Goal: Register for event/course

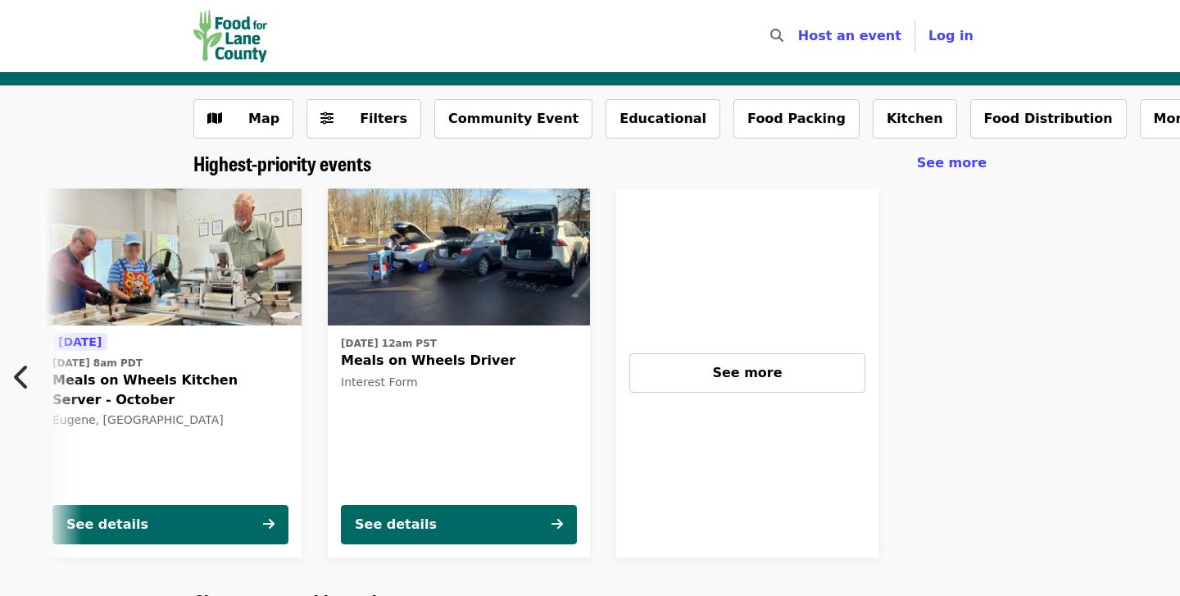
scroll to position [0, 727]
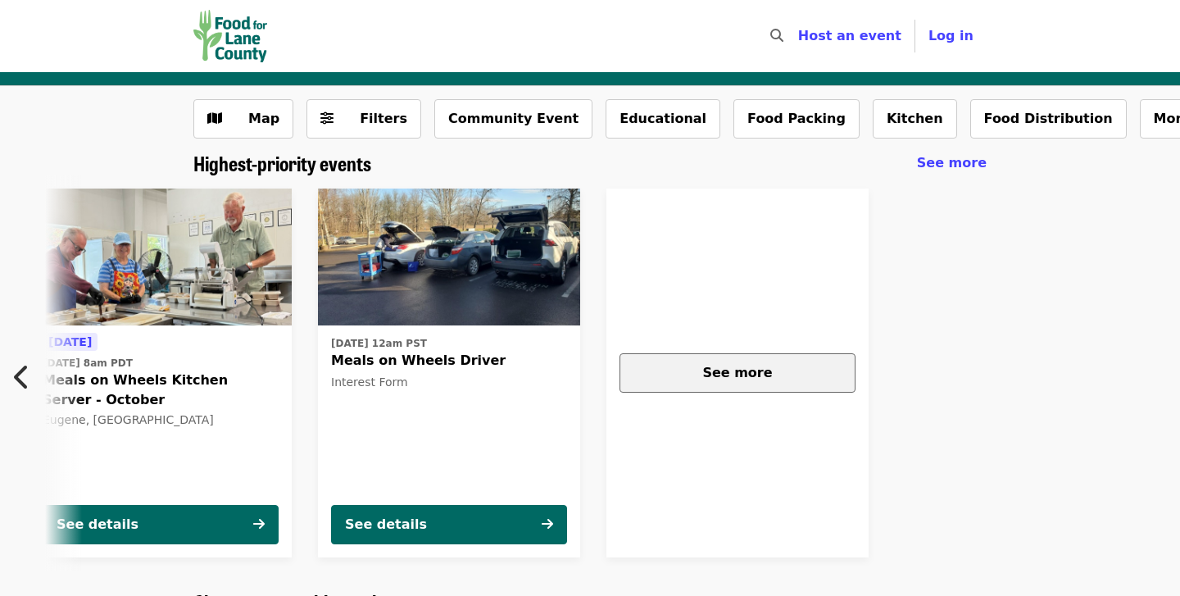
click at [786, 373] on div "See more" at bounding box center [737, 373] width 208 height 20
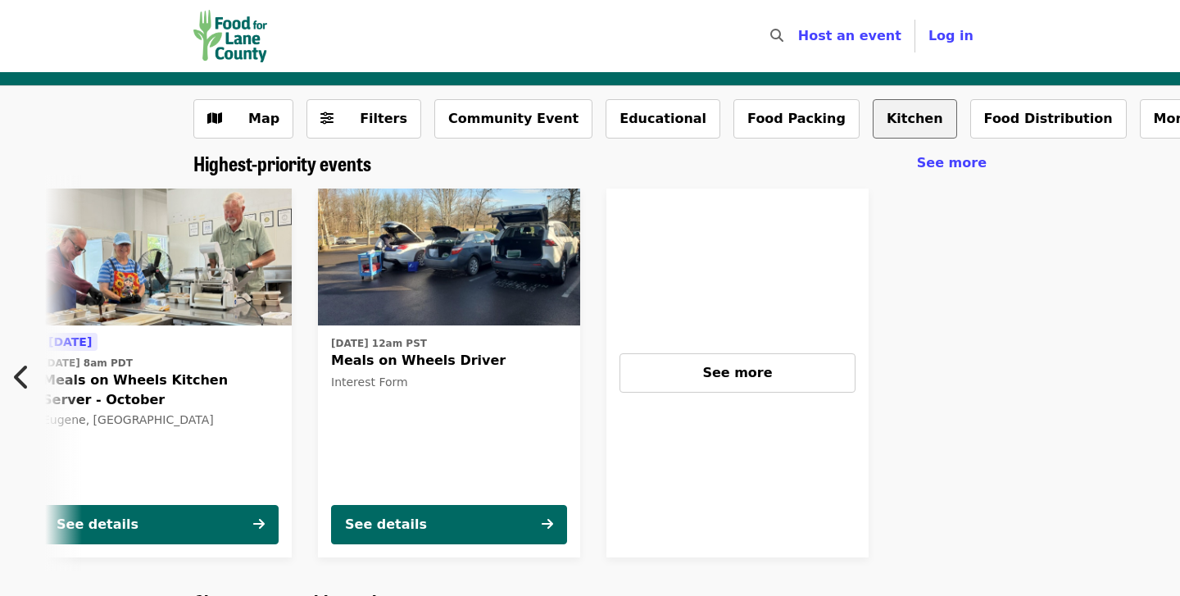
click at [872, 132] on button "Kitchen" at bounding box center [914, 118] width 84 height 39
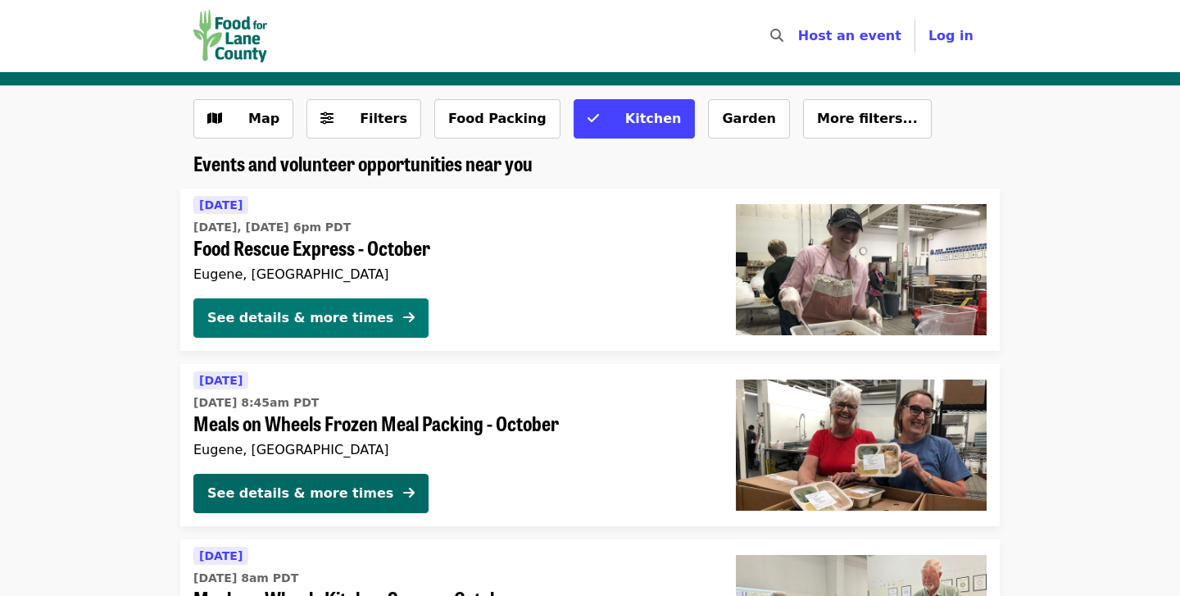
click at [358, 310] on div "See details & more times" at bounding box center [300, 318] width 186 height 20
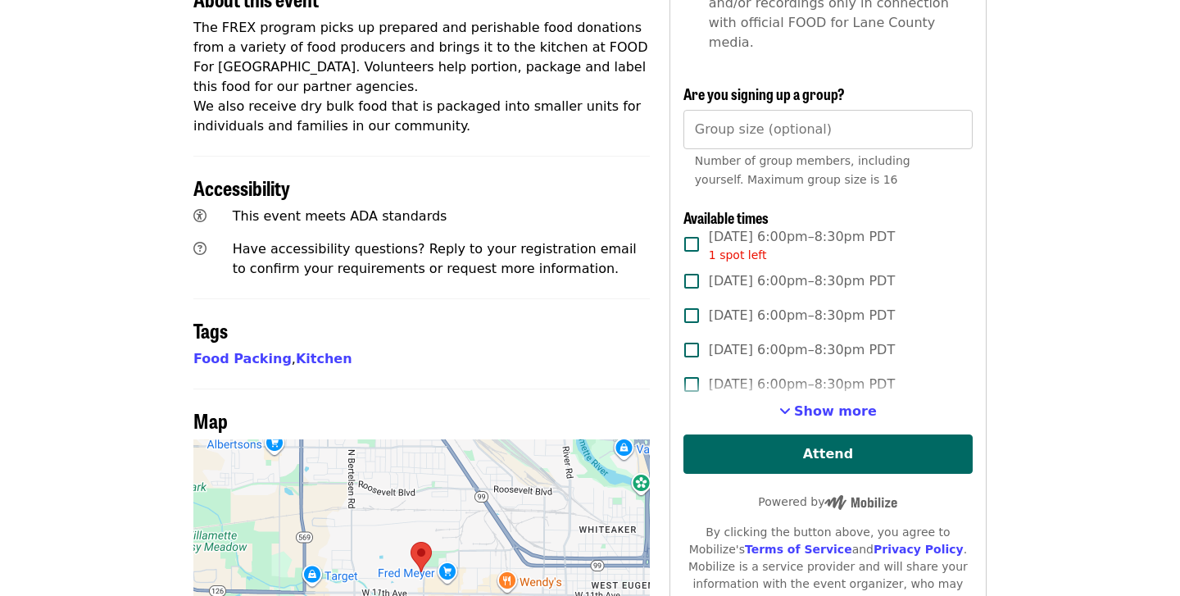
scroll to position [724, 0]
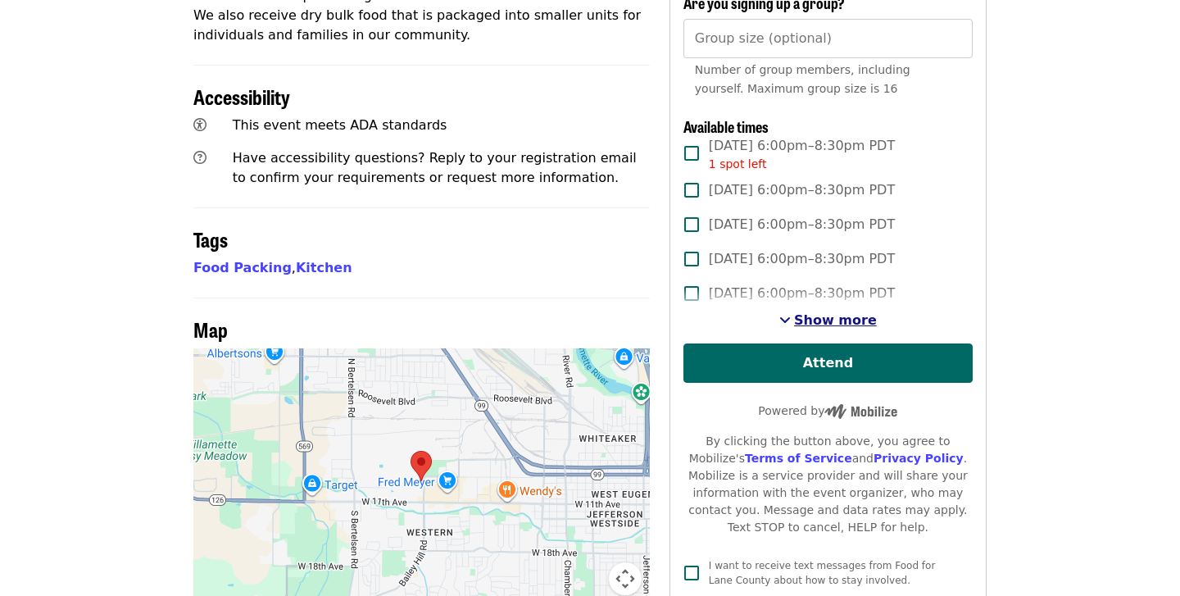
click at [807, 312] on span "Show more" at bounding box center [835, 320] width 83 height 16
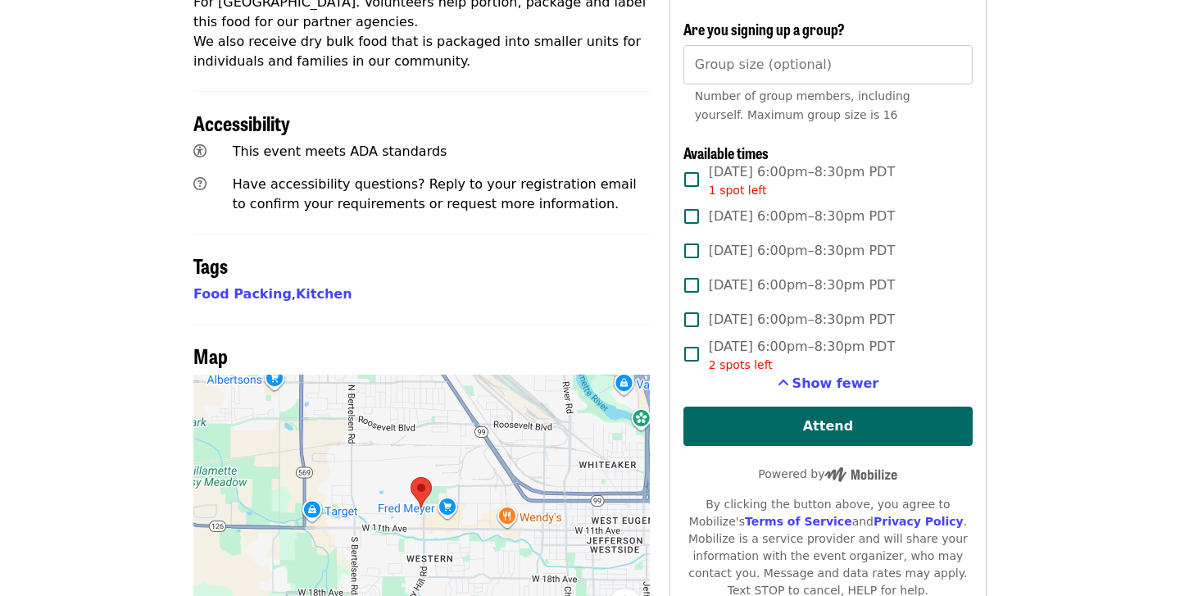
scroll to position [698, 0]
